Goal: Download file/media

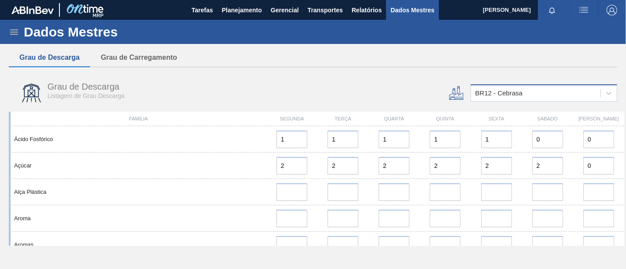
click at [539, 95] on div "BR12 - Cebrasa" at bounding box center [536, 93] width 130 height 13
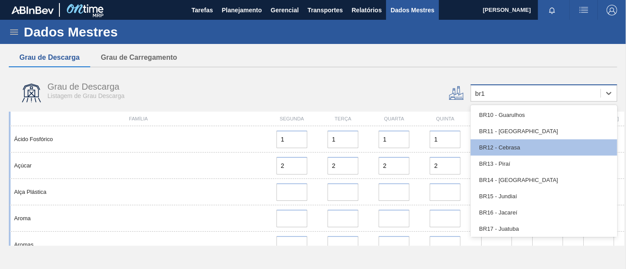
type input "br19"
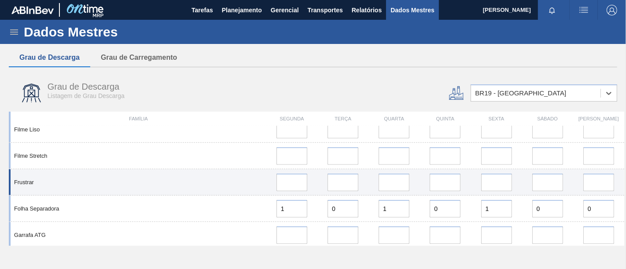
scroll to position [586, 0]
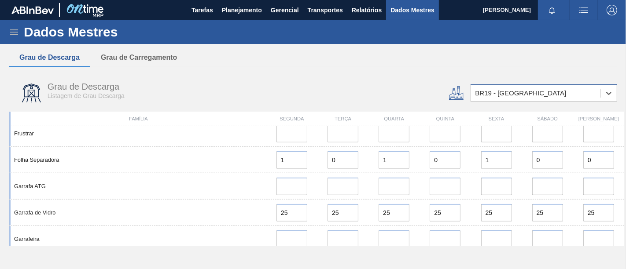
click at [531, 94] on div "BR19 - Nova Rio" at bounding box center [536, 93] width 130 height 13
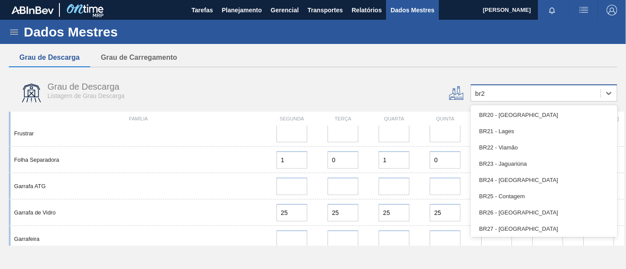
type input "br21"
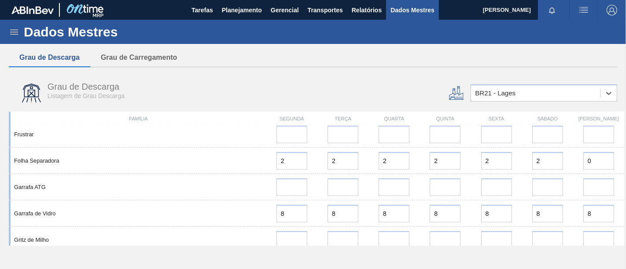
scroll to position [538, 0]
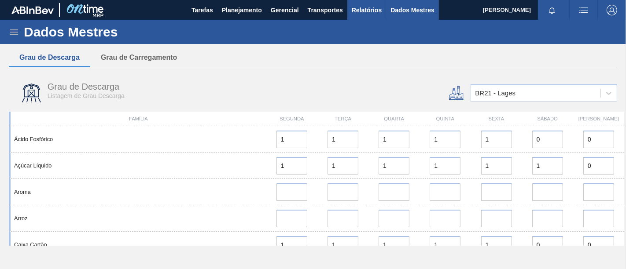
click at [376, 7] on font "Relatórios" at bounding box center [367, 10] width 30 height 7
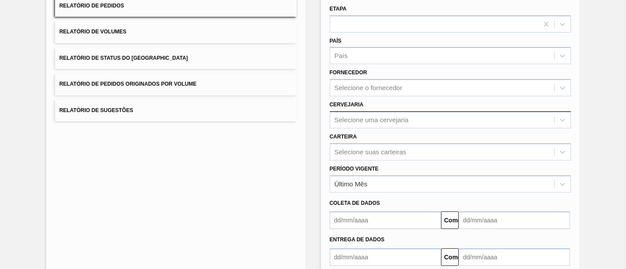
scroll to position [98, 0]
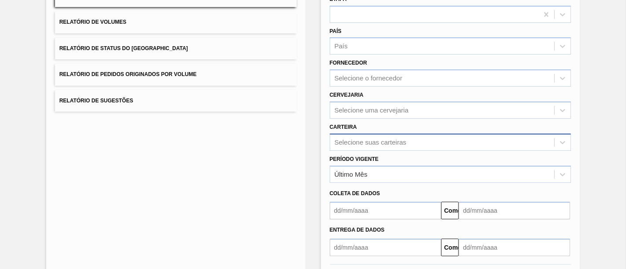
click at [436, 139] on div "Selecione suas carteiras" at bounding box center [451, 142] width 242 height 17
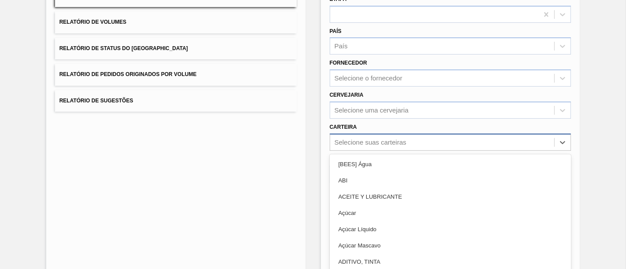
scroll to position [116, 0]
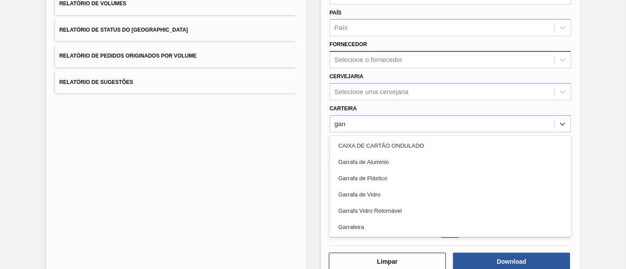
type input "garra"
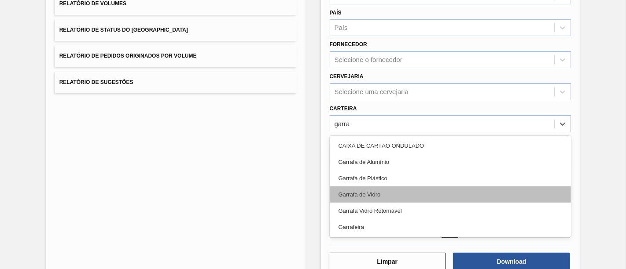
click at [390, 191] on div "Garrafa de Vidro" at bounding box center [451, 195] width 242 height 16
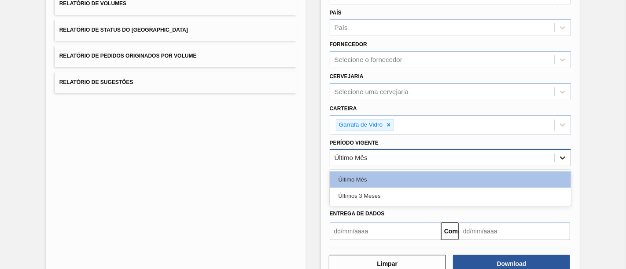
click at [560, 154] on icon at bounding box center [562, 158] width 9 height 9
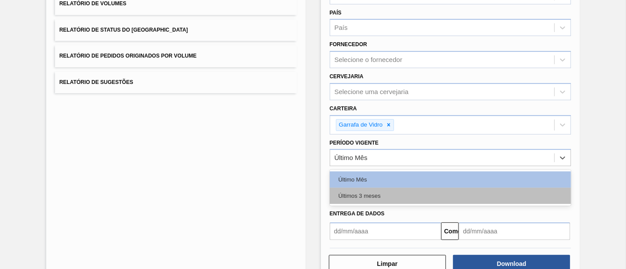
click at [466, 194] on div "Últimos 3 meses" at bounding box center [451, 196] width 242 height 16
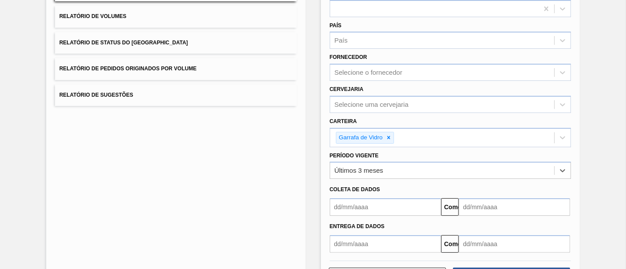
scroll to position [137, 0]
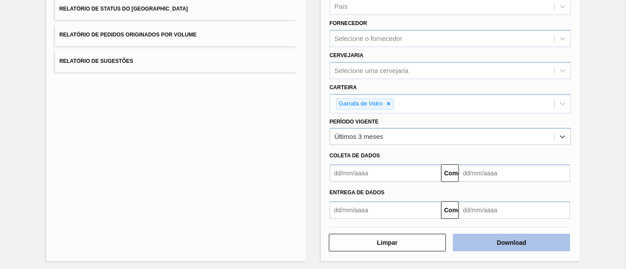
click at [527, 235] on button "Download" at bounding box center [511, 243] width 117 height 18
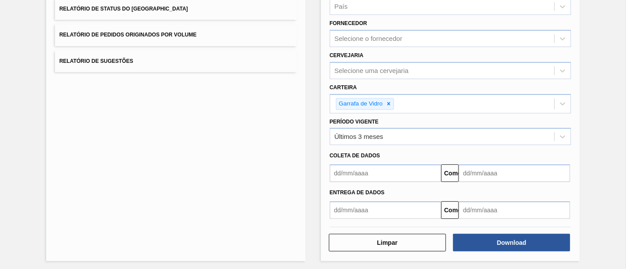
click at [223, 30] on button "Relatório de Pedidos Originados por Volume" at bounding box center [176, 35] width 242 height 22
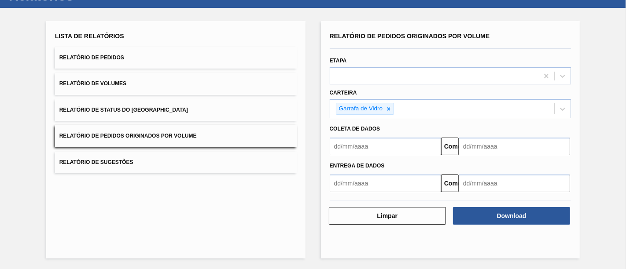
click at [172, 136] on font "Relatório de Pedidos Originados por Volume" at bounding box center [127, 136] width 137 height 6
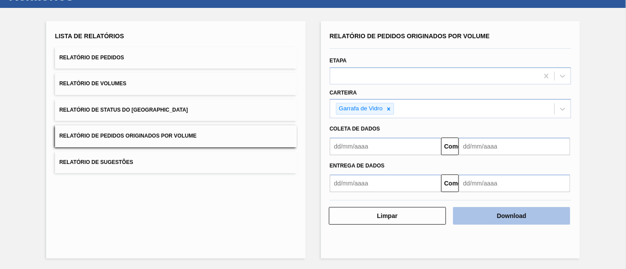
click at [522, 217] on font "Download" at bounding box center [511, 215] width 29 height 7
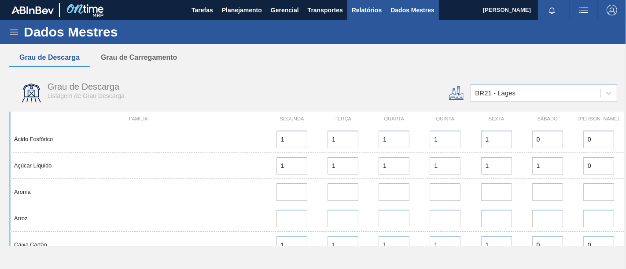
click at [374, 14] on font "Relatórios" at bounding box center [367, 10] width 30 height 11
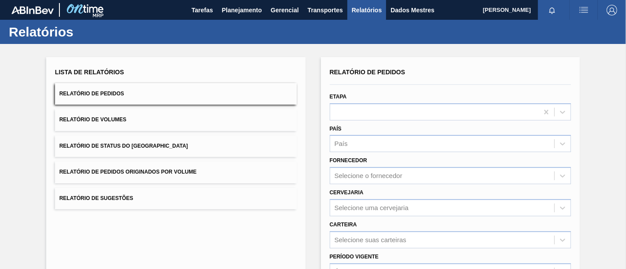
click at [139, 172] on font "Relatório de Pedidos Originados por Volume" at bounding box center [127, 172] width 137 height 6
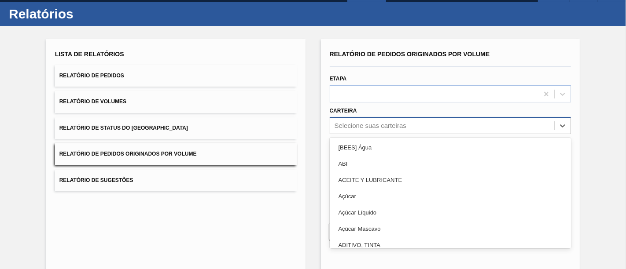
click at [369, 134] on div "option [BEES] Água focused, 1 of 101. 101 results available. Use Up and Down to…" at bounding box center [451, 125] width 242 height 17
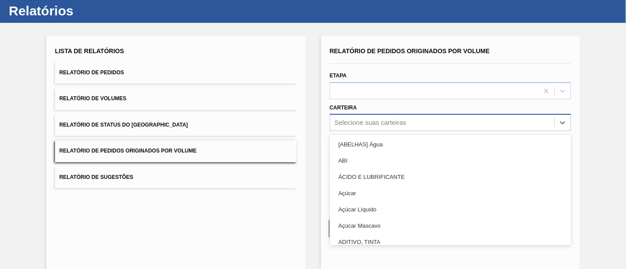
scroll to position [21, 0]
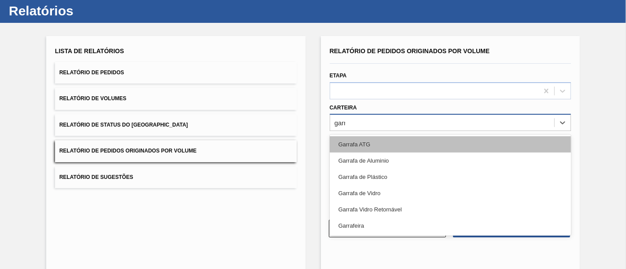
type input "garra"
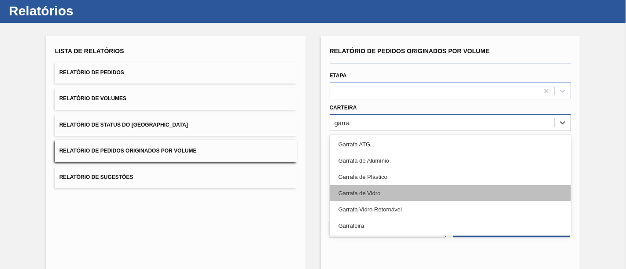
click at [374, 190] on font "Garrafa de Vidro" at bounding box center [359, 193] width 42 height 7
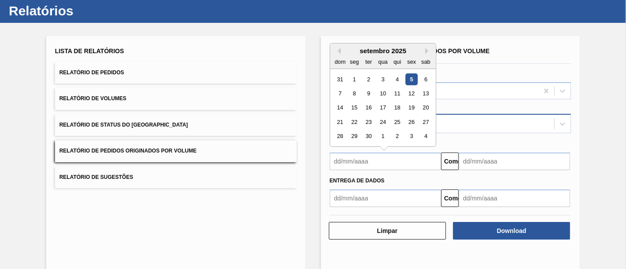
click at [416, 161] on input "text" at bounding box center [385, 162] width 111 height 18
click at [339, 50] on button "[PERSON_NAME]" at bounding box center [337, 51] width 6 height 6
click at [407, 76] on div "1" at bounding box center [411, 79] width 12 height 12
type input "[DATE]"
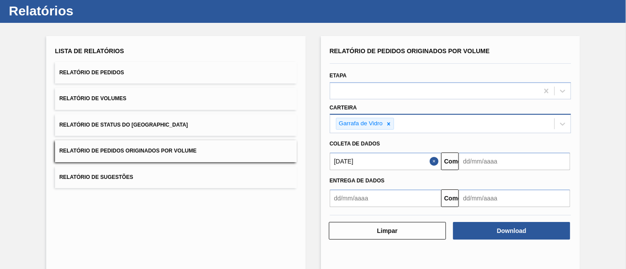
click at [502, 164] on input "text" at bounding box center [513, 162] width 111 height 18
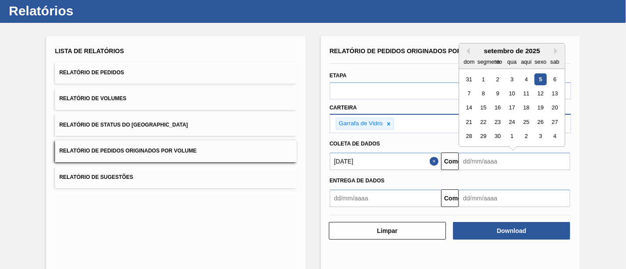
click at [542, 74] on div "5" at bounding box center [540, 79] width 12 height 12
type input "[DATE]"
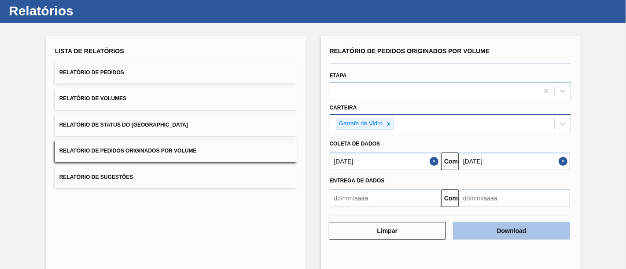
click at [480, 225] on button "Download" at bounding box center [511, 231] width 117 height 18
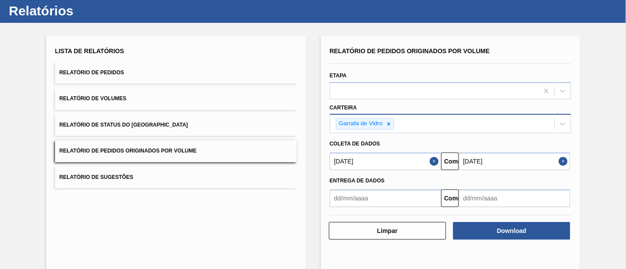
click at [561, 160] on button "Close" at bounding box center [563, 162] width 11 height 18
click at [503, 158] on input "text" at bounding box center [513, 162] width 111 height 18
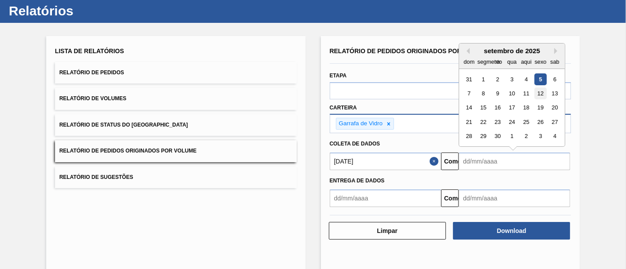
click at [542, 92] on div "12" at bounding box center [540, 94] width 12 height 12
type input "[DATE]"
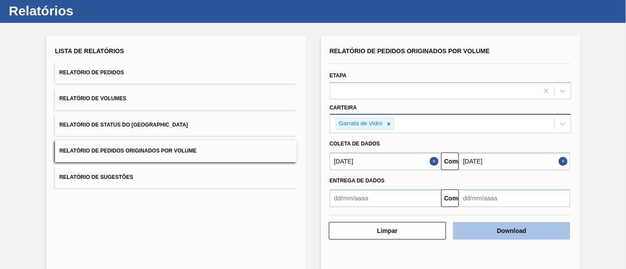
click at [485, 228] on button "Download" at bounding box center [511, 231] width 117 height 18
